Goal: Task Accomplishment & Management: Manage account settings

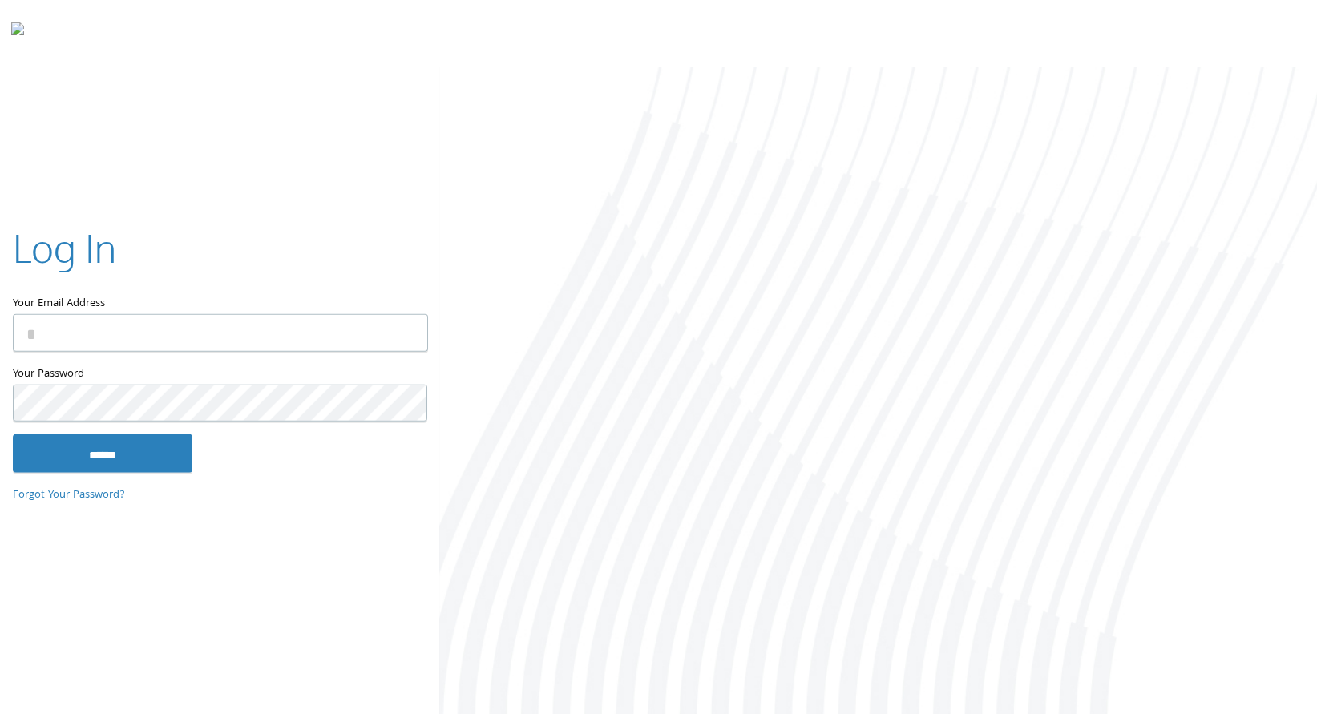
type input "**********"
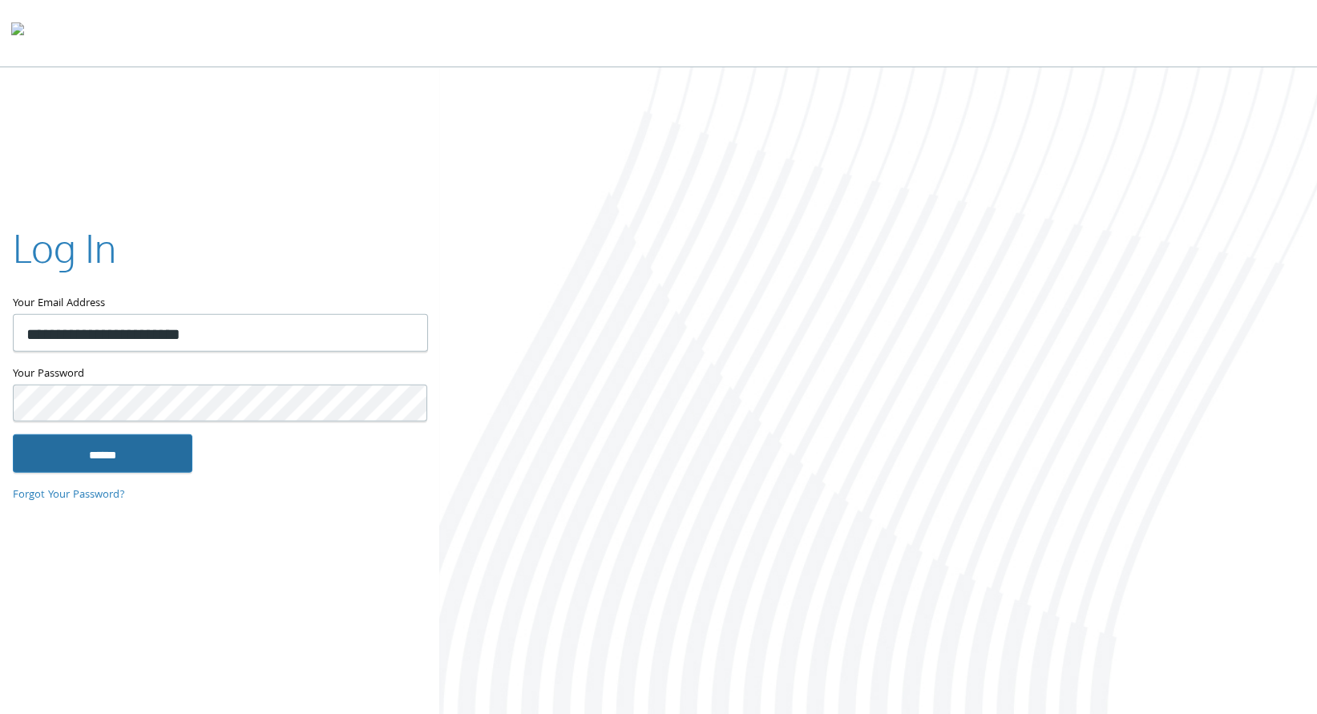
click at [121, 455] on input "******" at bounding box center [103, 454] width 180 height 38
